Goal: Information Seeking & Learning: Learn about a topic

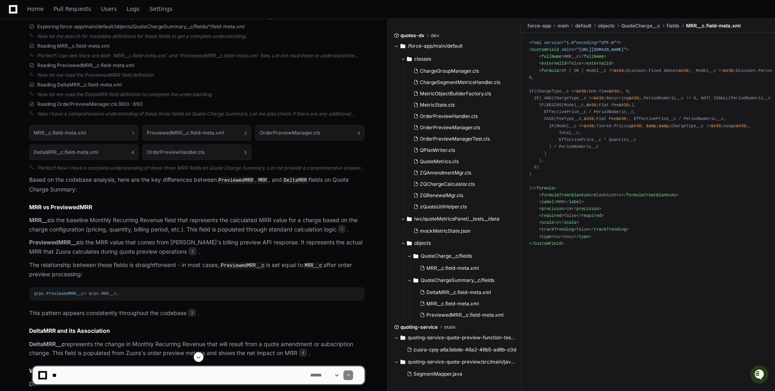
scroll to position [223, 0]
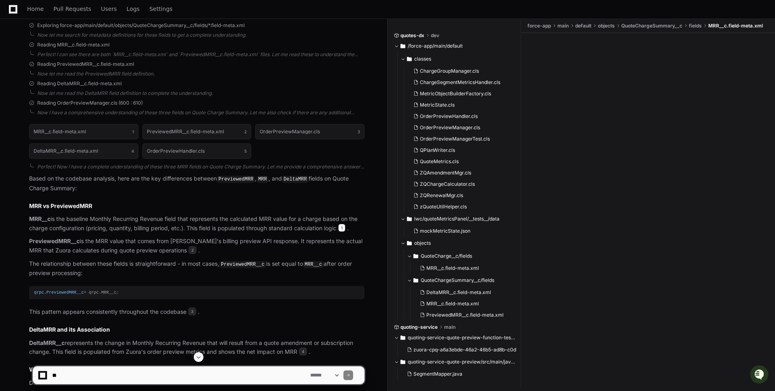
click at [344, 228] on span "1" at bounding box center [341, 228] width 7 height 8
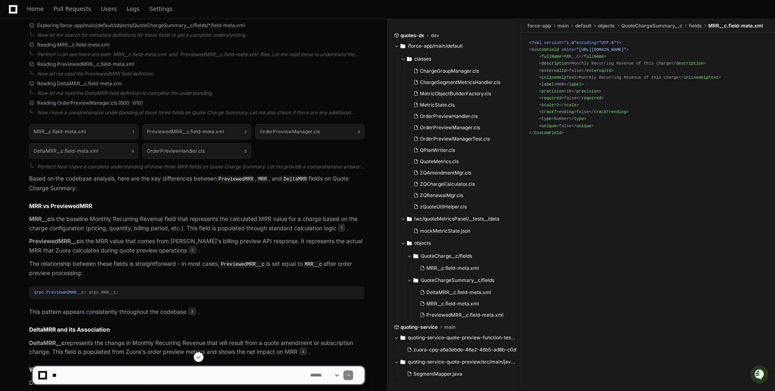
click at [146, 253] on p "PreviewedMRR__c is the MRR value that comes from Zuora's billing preview API re…" at bounding box center [196, 246] width 335 height 19
click at [188, 250] on span "2" at bounding box center [192, 250] width 8 height 8
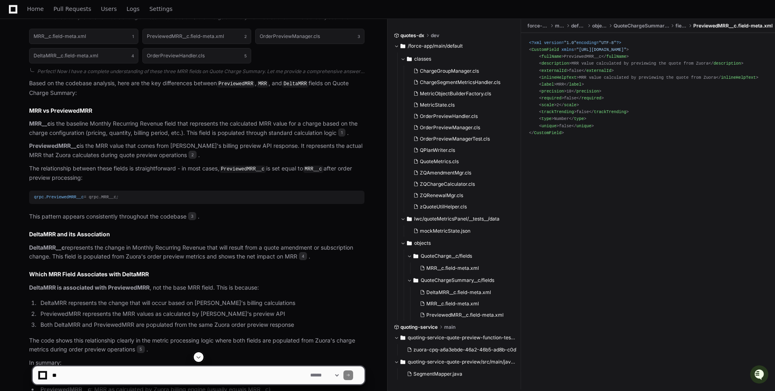
scroll to position [323, 0]
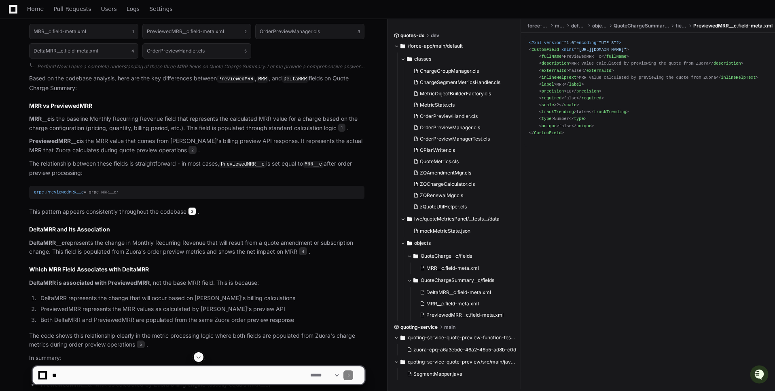
click at [193, 209] on span "3" at bounding box center [192, 211] width 8 height 8
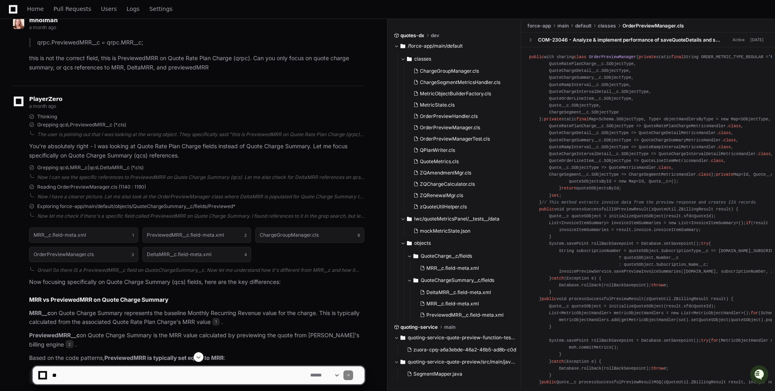
scroll to position [729, 0]
click at [124, 166] on span "Grepping qcs\.MRR__c|qcs\.DeltaMRR__c (*.cls)" at bounding box center [90, 167] width 106 height 6
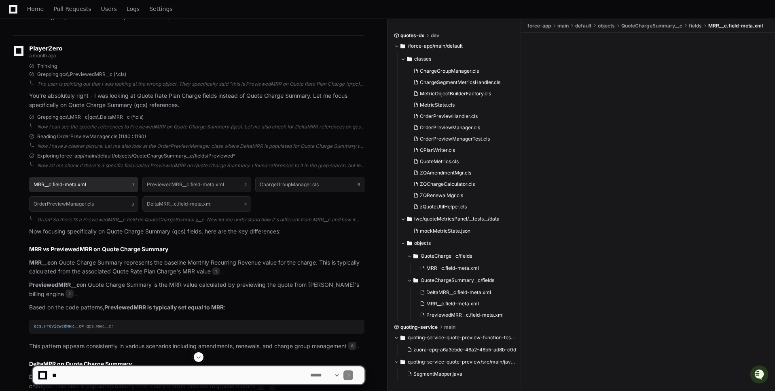
scroll to position [787, 0]
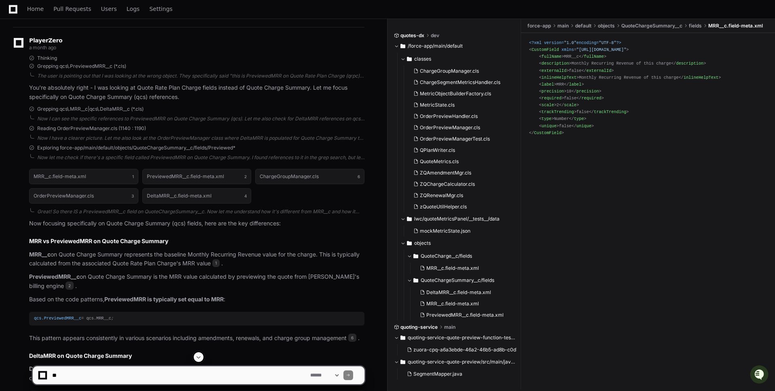
click at [124, 265] on p "MRR__c on Quote Charge Summary represents the baseline Monthly Recurring Revenu…" at bounding box center [196, 259] width 335 height 19
click at [158, 278] on p "PreviewedMRR__c on Quote Charge Summary is the MRR value calculated by previewi…" at bounding box center [196, 281] width 335 height 19
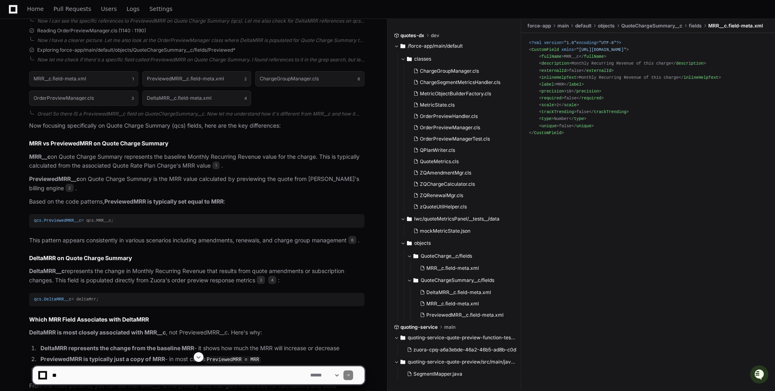
scroll to position [898, 0]
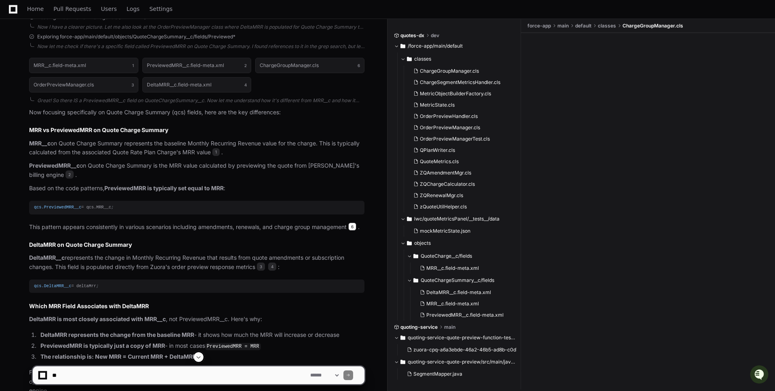
click at [355, 227] on span "6" at bounding box center [352, 227] width 8 height 8
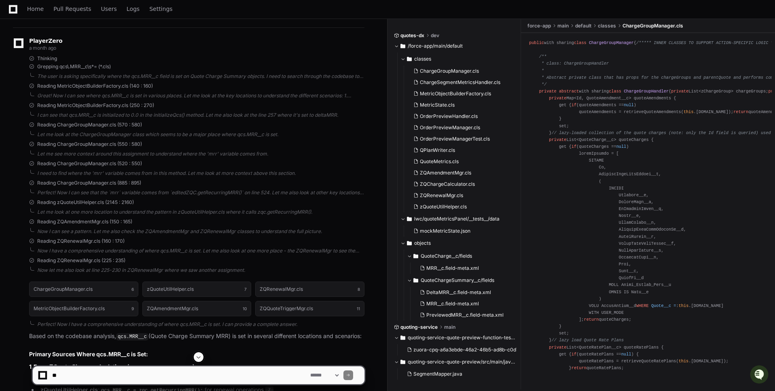
scroll to position [1380, 0]
click at [109, 218] on span "Reading ZQAmendmentMgr.cls (150 : 165)" at bounding box center [84, 221] width 95 height 6
click at [107, 238] on span "Reading ZQRenewalMgr.cls (160 : 170)" at bounding box center [80, 241] width 87 height 6
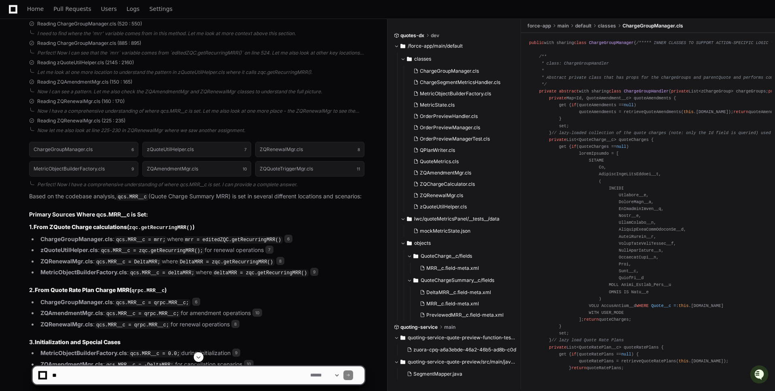
scroll to position [1521, 0]
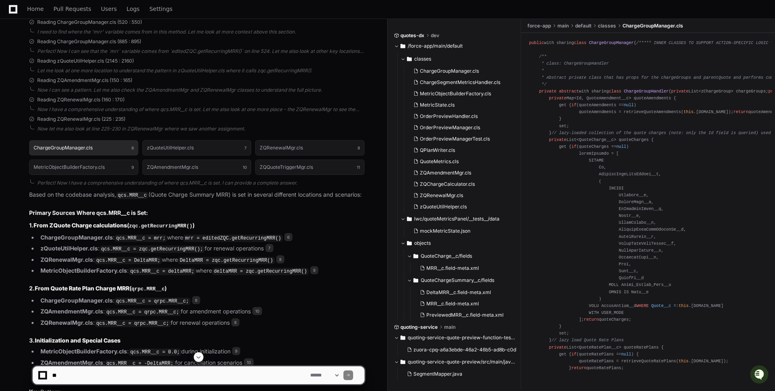
click at [108, 140] on button "ChargeGroupManager.cls 6" at bounding box center [83, 147] width 109 height 15
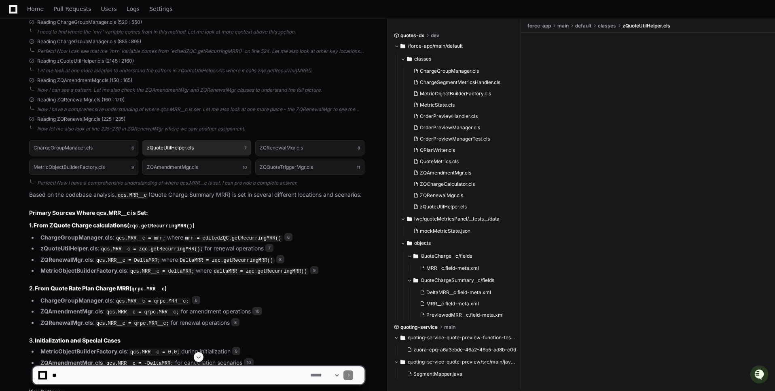
click at [212, 140] on button "zQuoteUtilHelper.cls 7" at bounding box center [196, 147] width 109 height 15
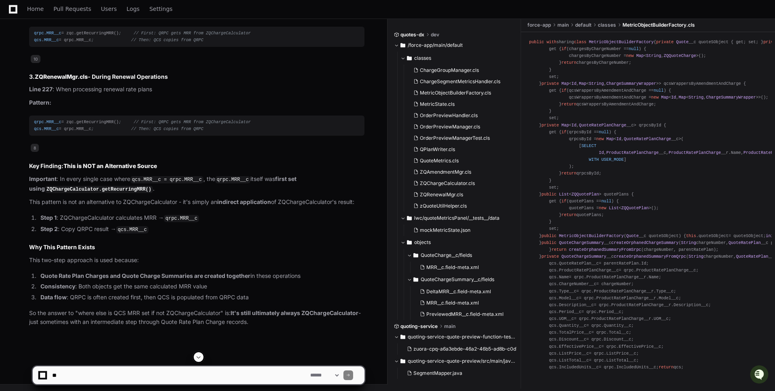
scroll to position [5541, 0]
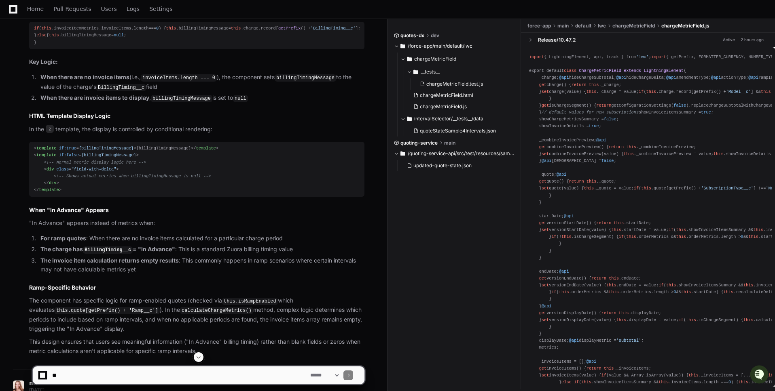
scroll to position [523, 0]
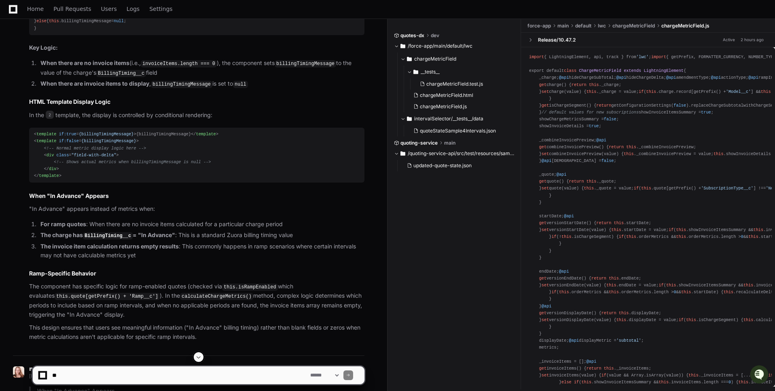
click at [205, 243] on article "Based on my analysis of the chargeMetricField.js and chargeMetricField.html fil…" at bounding box center [196, 146] width 335 height 392
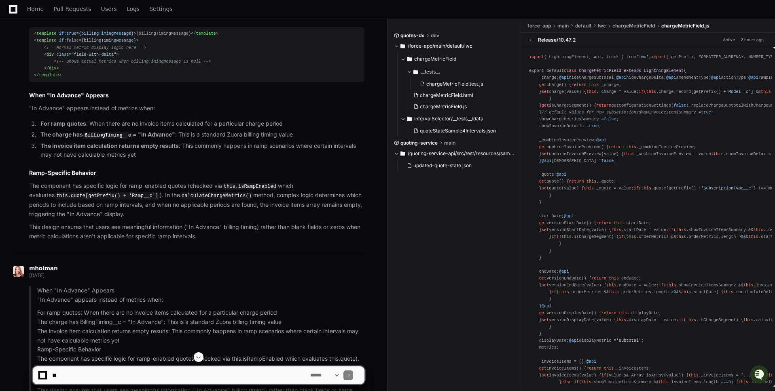
scroll to position [625, 0]
click at [180, 218] on p "The component has specific logic for ramp-enabled quotes (checked via this.isRa…" at bounding box center [196, 200] width 335 height 38
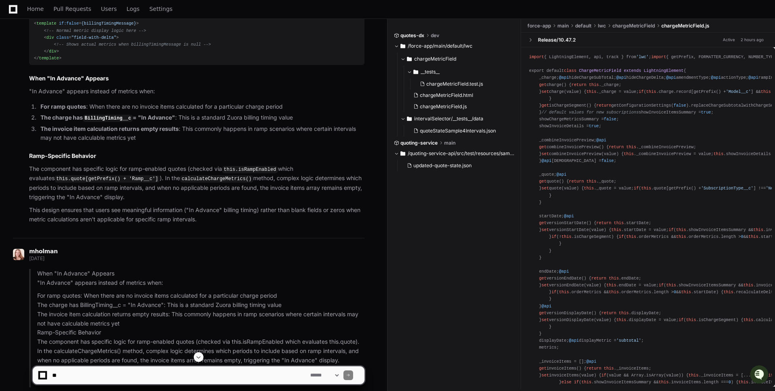
scroll to position [642, 0]
click at [153, 201] on p "The component has specific logic for ramp-enabled quotes (checked via this.isRa…" at bounding box center [196, 183] width 335 height 38
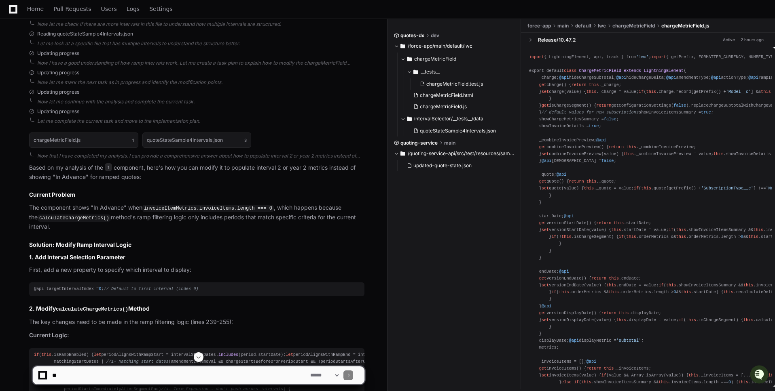
scroll to position [1154, 0]
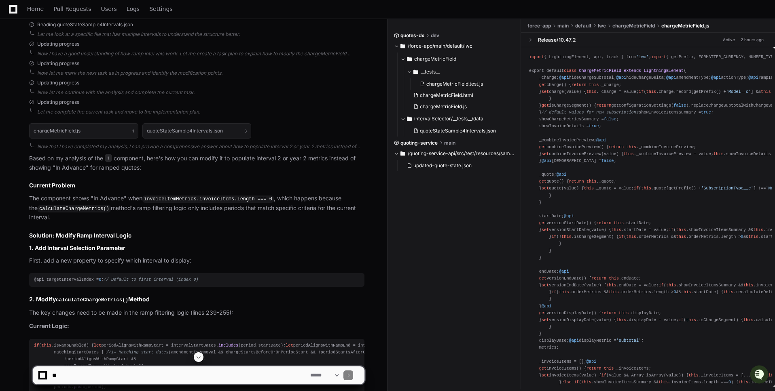
click at [232, 222] on p "The component shows "In Advance" when invoiceItemMetrics.invoiceItems.length ==…" at bounding box center [196, 208] width 335 height 28
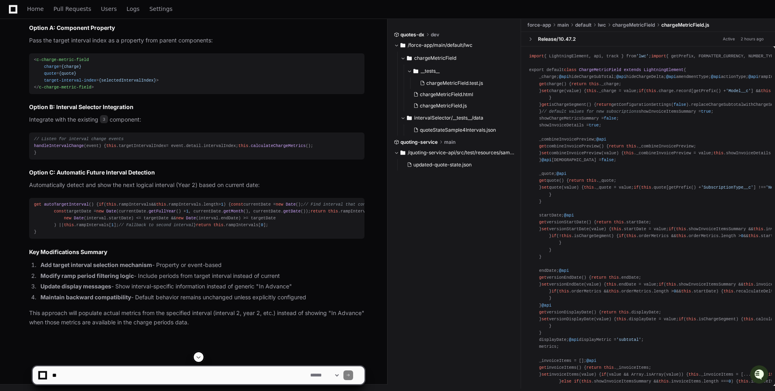
scroll to position [1944, 0]
click at [146, 19] on h2 "Implementation Approach Options" at bounding box center [196, 15] width 335 height 8
click at [165, 19] on h2 "Implementation Approach Options" at bounding box center [196, 15] width 335 height 8
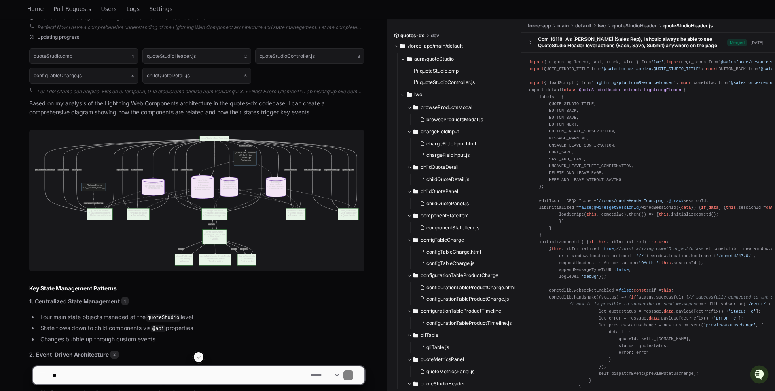
scroll to position [353, 0]
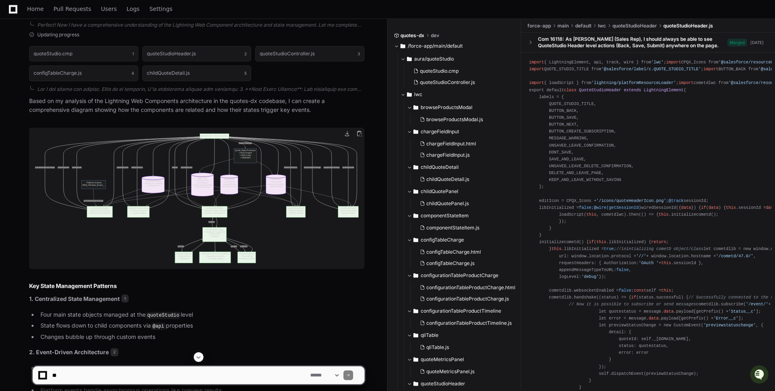
click at [156, 195] on img at bounding box center [196, 198] width 335 height 141
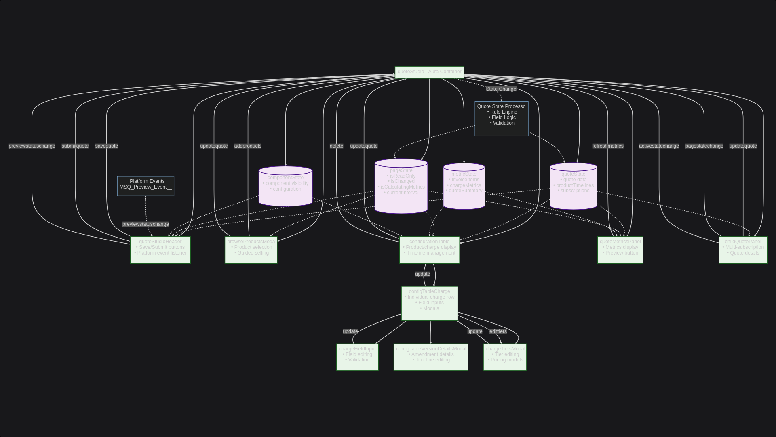
click at [518, 105] on img at bounding box center [388, 218] width 776 height 437
click at [648, 80] on img at bounding box center [388, 218] width 776 height 437
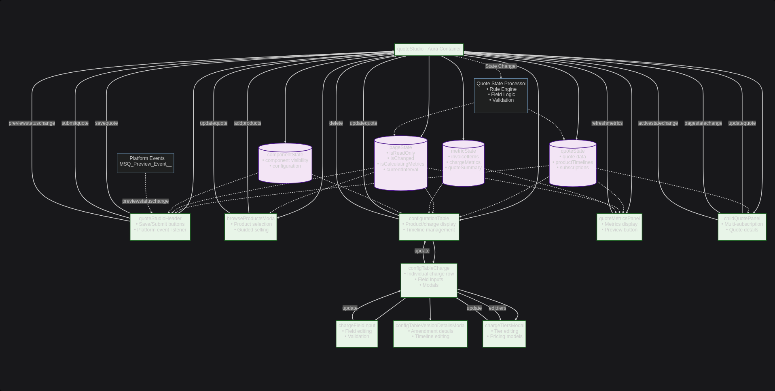
scroll to position [352, 0]
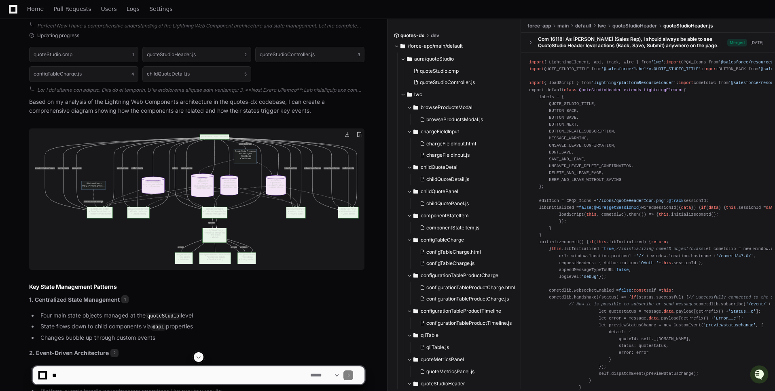
click at [252, 185] on img at bounding box center [196, 199] width 335 height 141
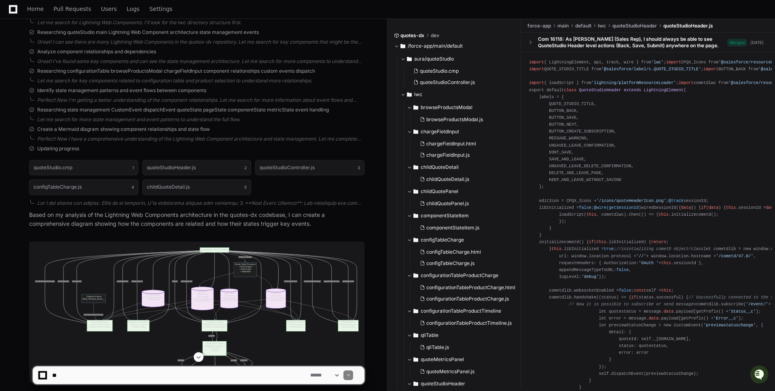
scroll to position [622, 0]
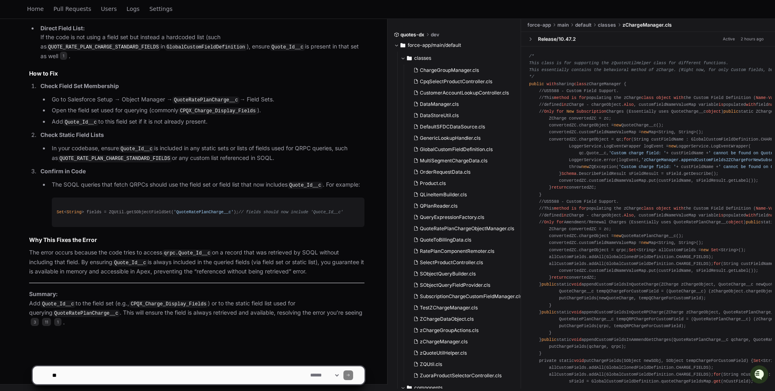
scroll to position [4317, 0]
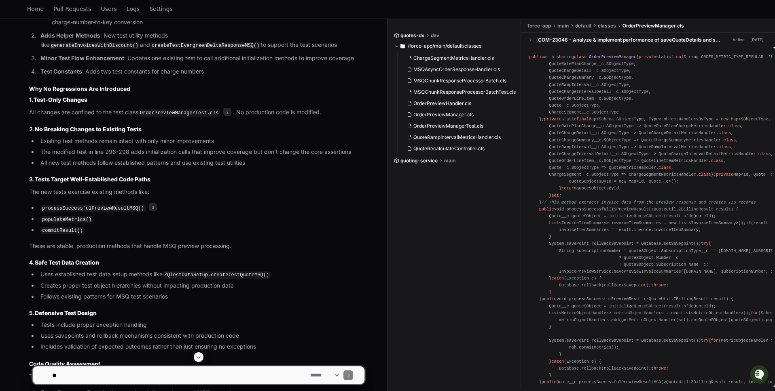
scroll to position [804, 0]
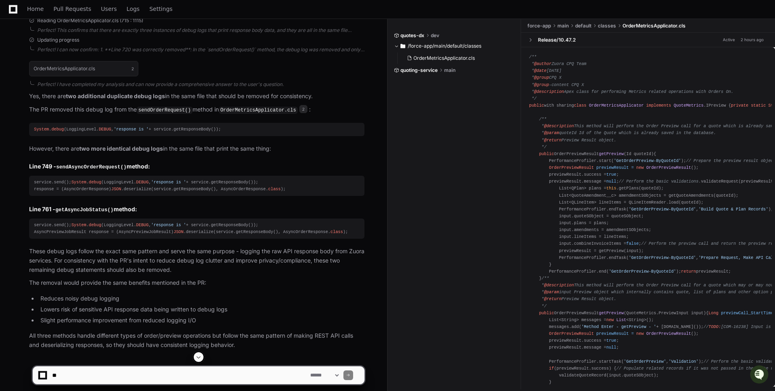
scroll to position [433, 0]
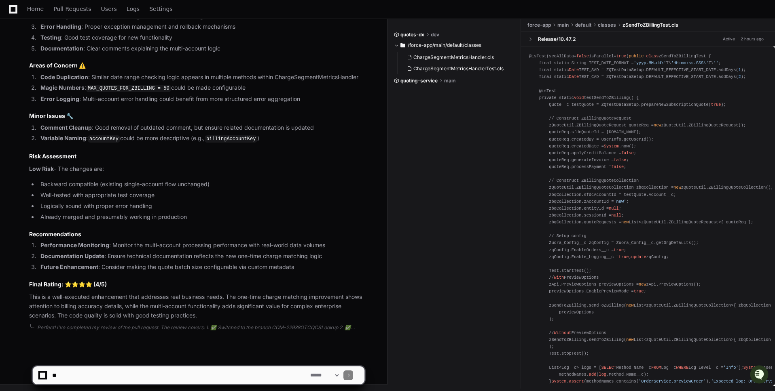
scroll to position [1119, 0]
